Goal: Navigation & Orientation: Find specific page/section

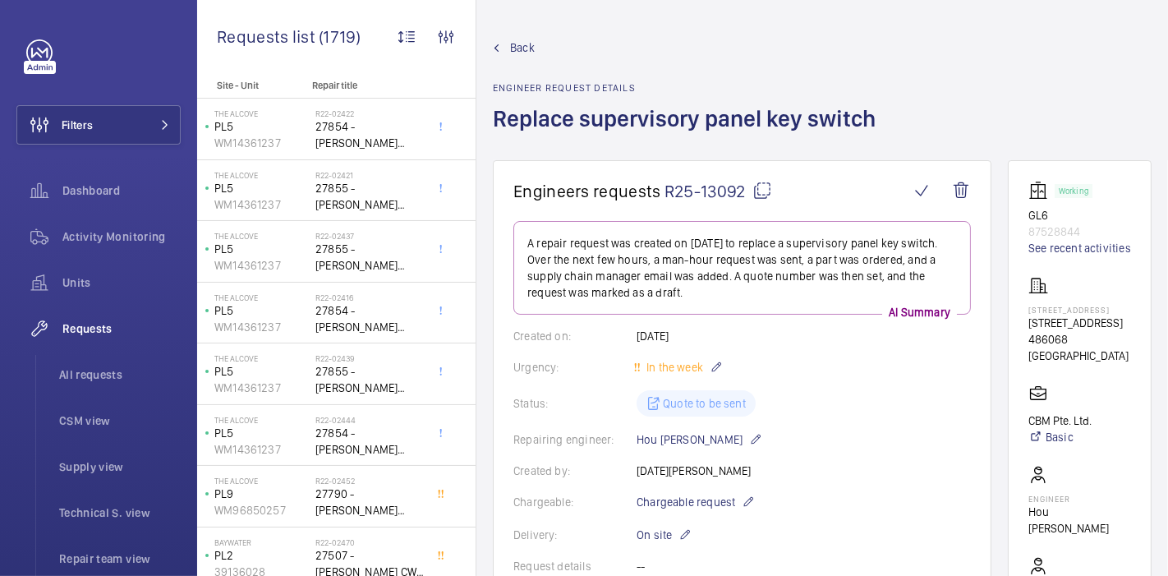
click at [513, 48] on span "Back" at bounding box center [522, 47] width 25 height 16
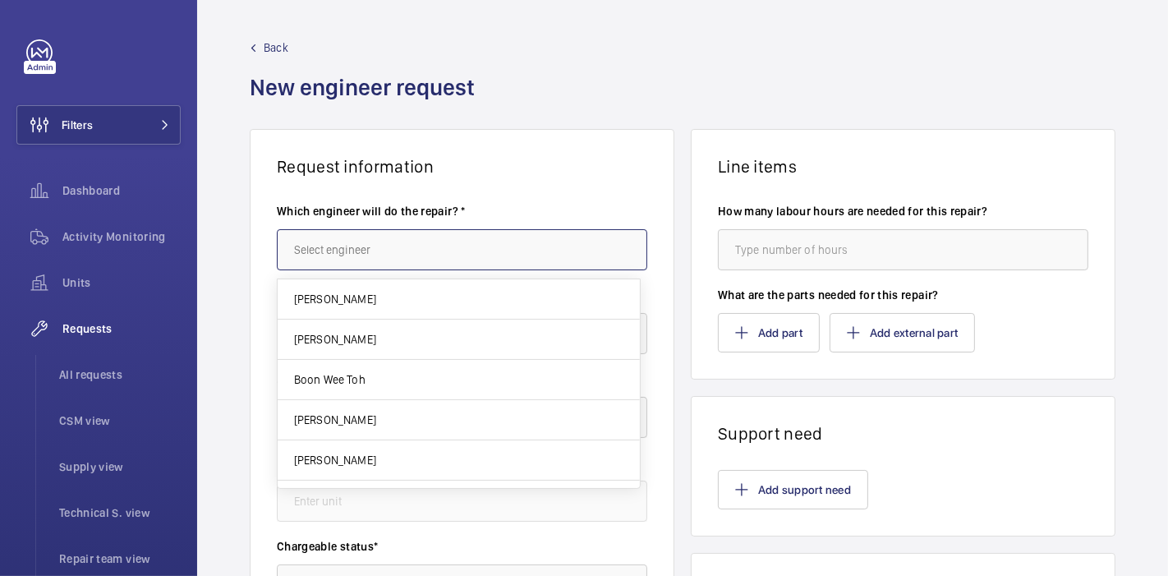
click at [509, 266] on input "text" at bounding box center [462, 249] width 371 height 41
click at [131, 236] on span "Activity Monitoring" at bounding box center [121, 236] width 118 height 16
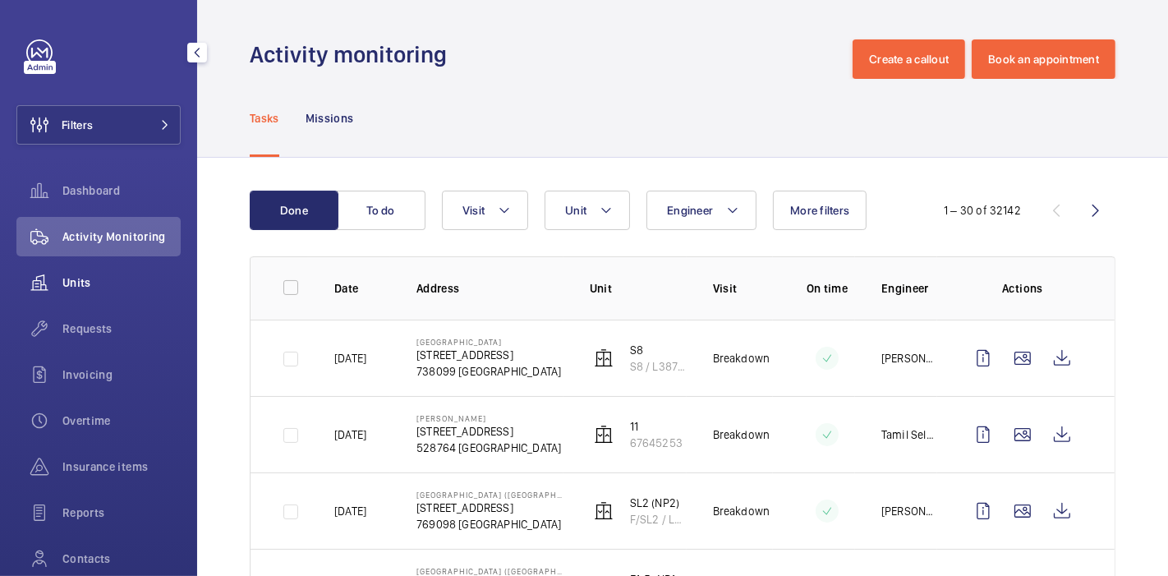
click at [140, 271] on div "Units" at bounding box center [98, 282] width 164 height 39
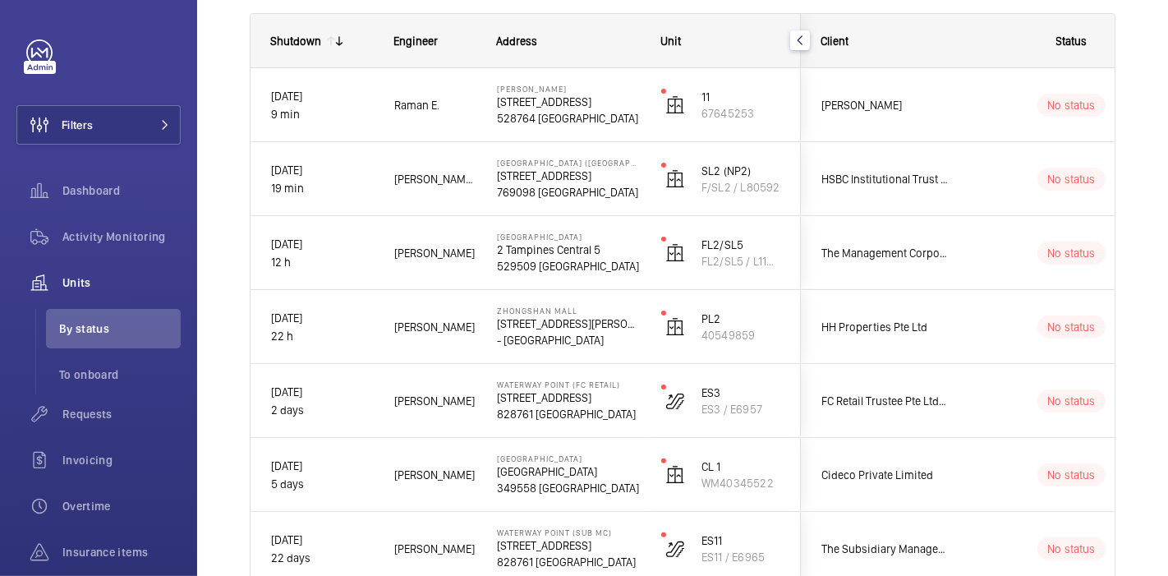
scroll to position [235, 0]
